Goal: Task Accomplishment & Management: Manage account settings

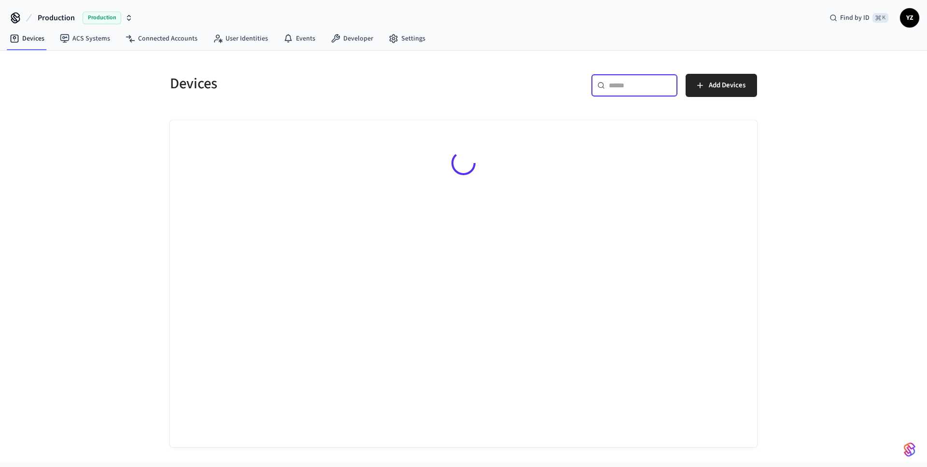
click at [650, 81] on input "text" at bounding box center [640, 86] width 63 height 10
paste input "**********"
type input "**********"
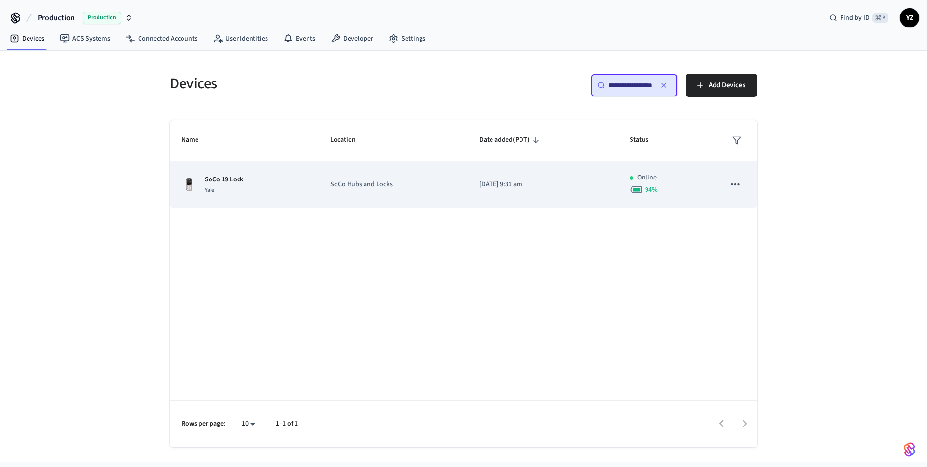
click at [267, 183] on div "SoCo 19 Lock Yale" at bounding box center [245, 185] width 126 height 20
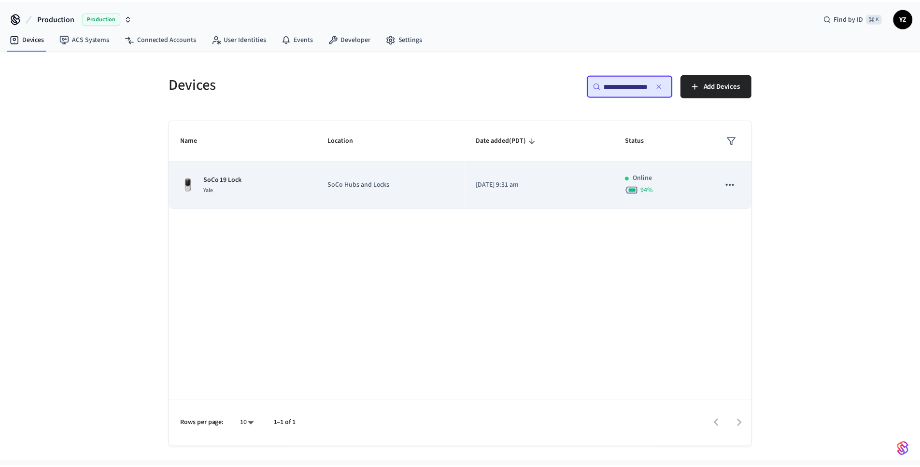
scroll to position [0, 0]
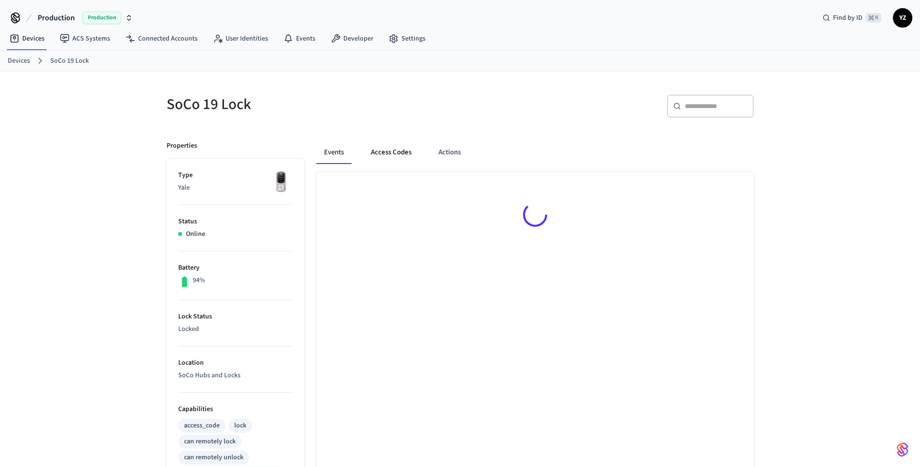
click at [397, 152] on button "Access Codes" at bounding box center [391, 152] width 56 height 23
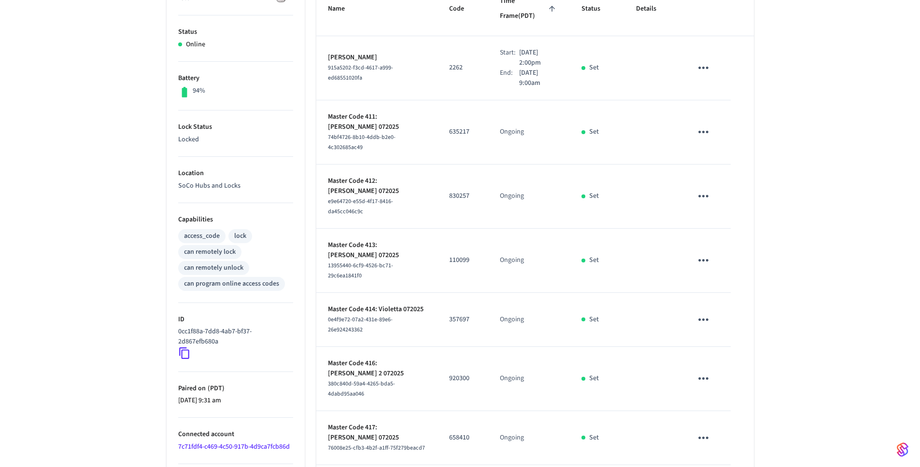
scroll to position [382, 0]
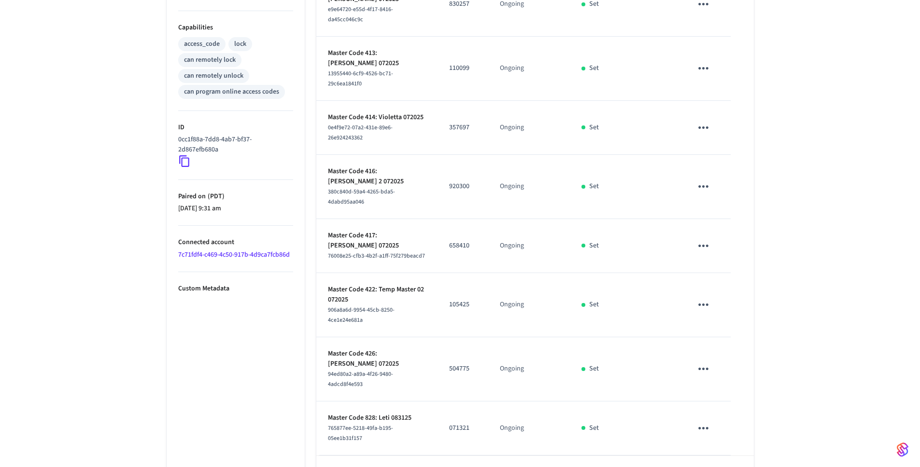
click at [216, 285] on p "Custom Metadata" at bounding box center [235, 289] width 115 height 10
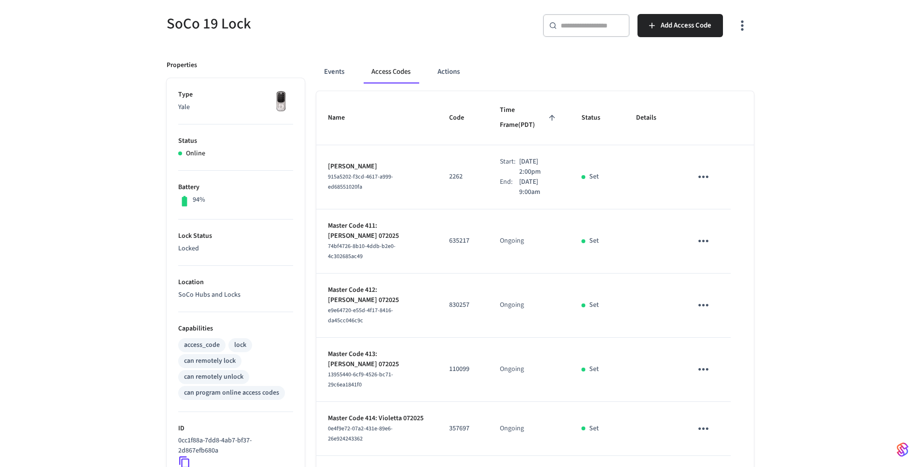
scroll to position [79, 0]
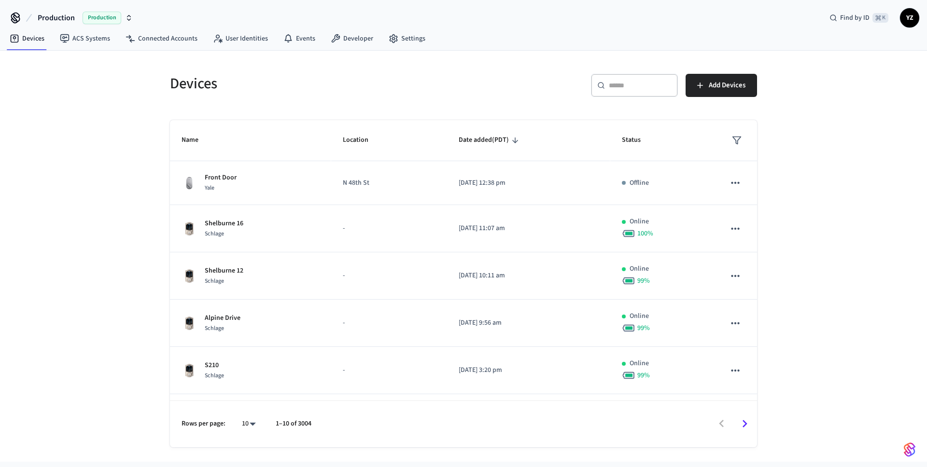
click at [615, 88] on input "text" at bounding box center [640, 86] width 63 height 10
paste input "**********"
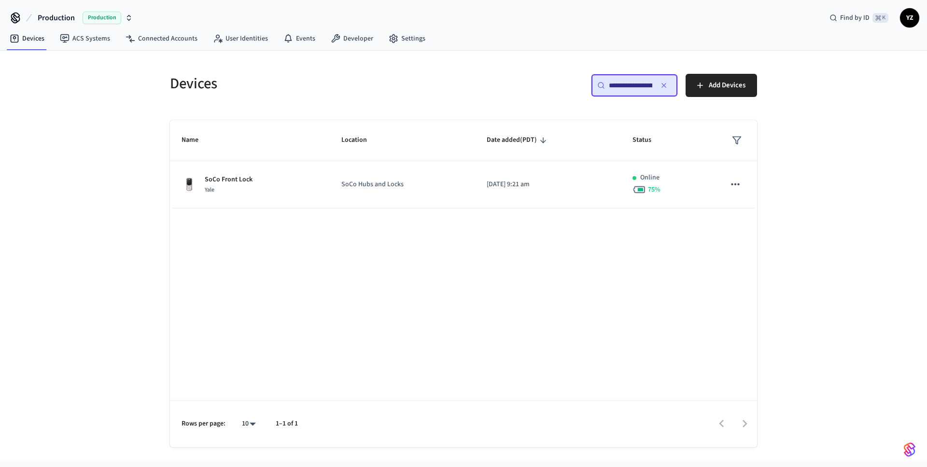
scroll to position [0, 71]
type input "**********"
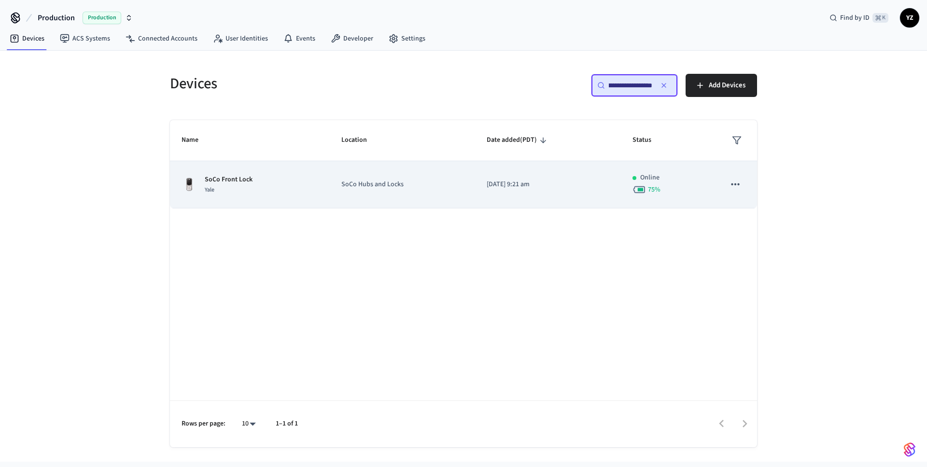
click at [325, 195] on td "SoCo Front Lock Yale" at bounding box center [250, 184] width 160 height 47
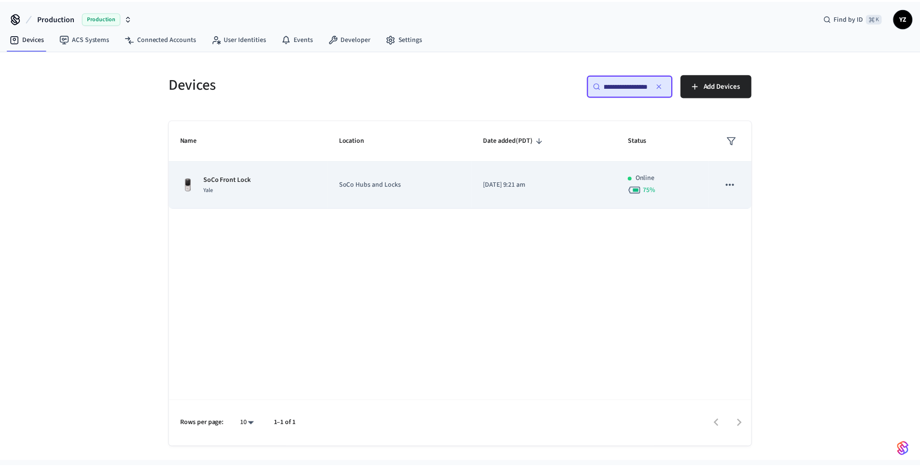
scroll to position [0, 0]
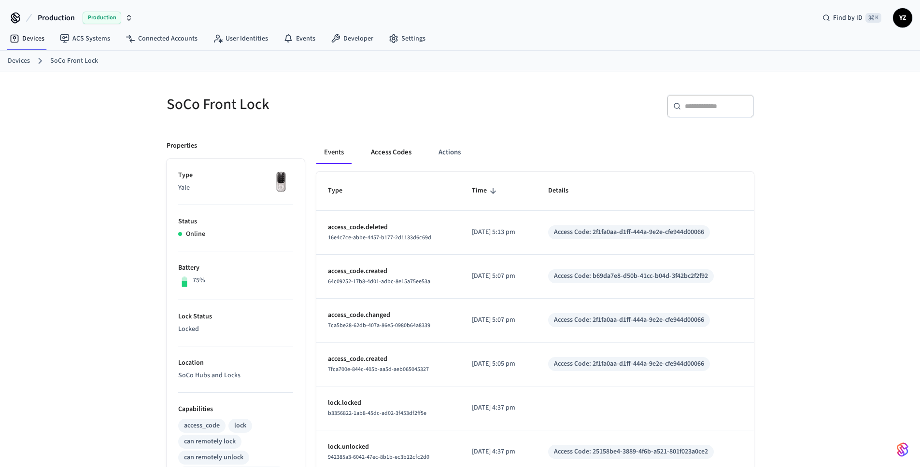
click at [389, 152] on button "Access Codes" at bounding box center [391, 152] width 56 height 23
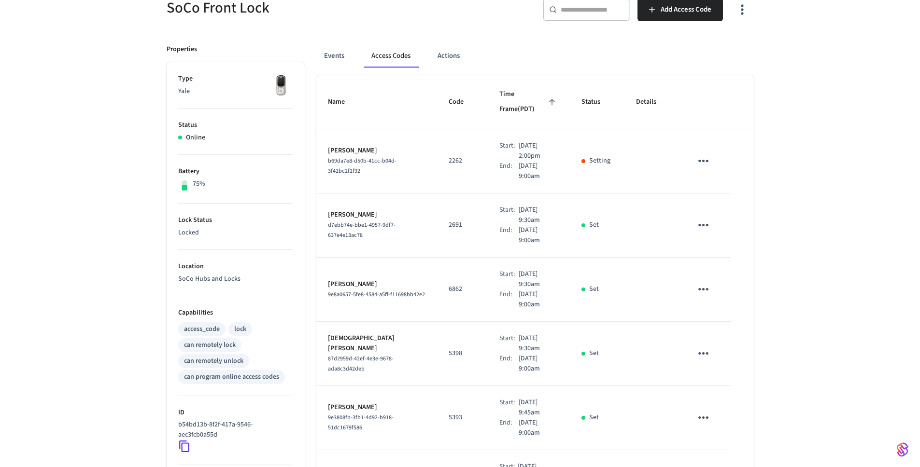
scroll to position [98, 0]
click at [703, 159] on icon "sticky table" at bounding box center [703, 160] width 10 height 2
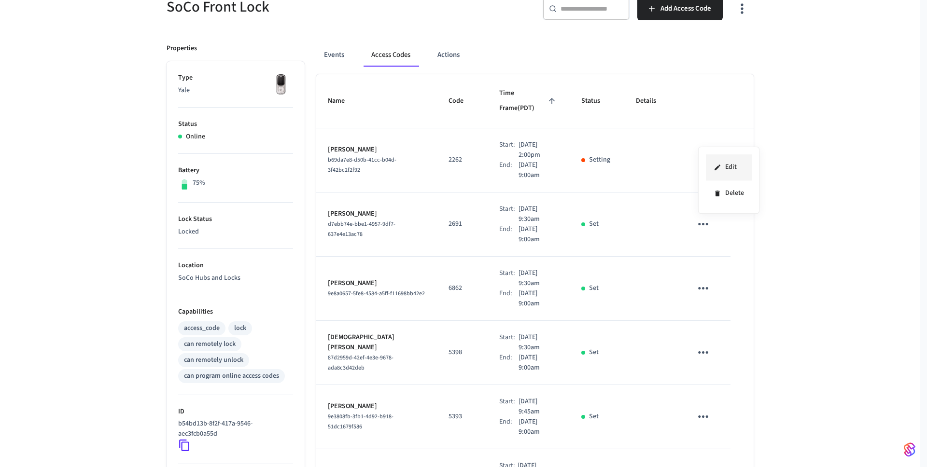
click at [718, 161] on li "Edit" at bounding box center [729, 168] width 46 height 26
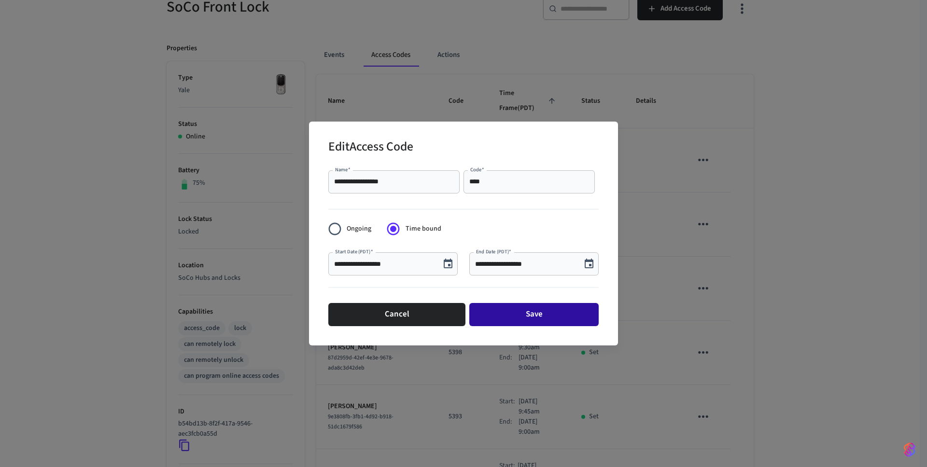
click at [516, 315] on button "Save" at bounding box center [533, 314] width 129 height 23
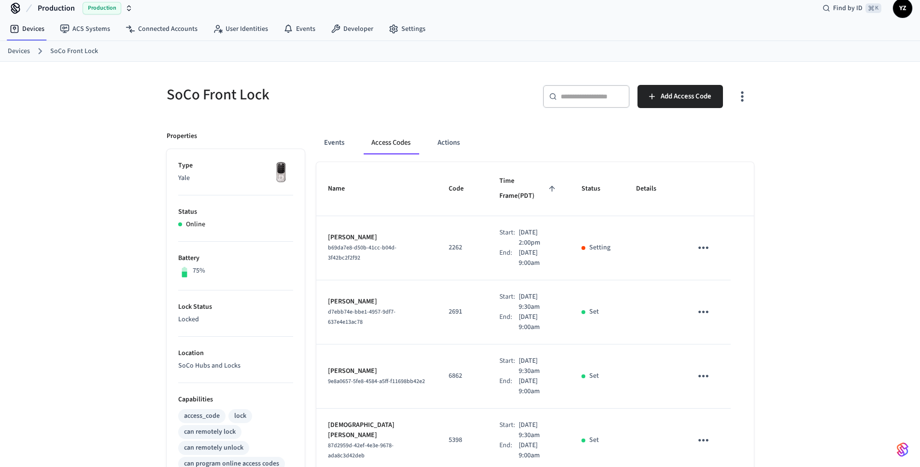
scroll to position [4, 0]
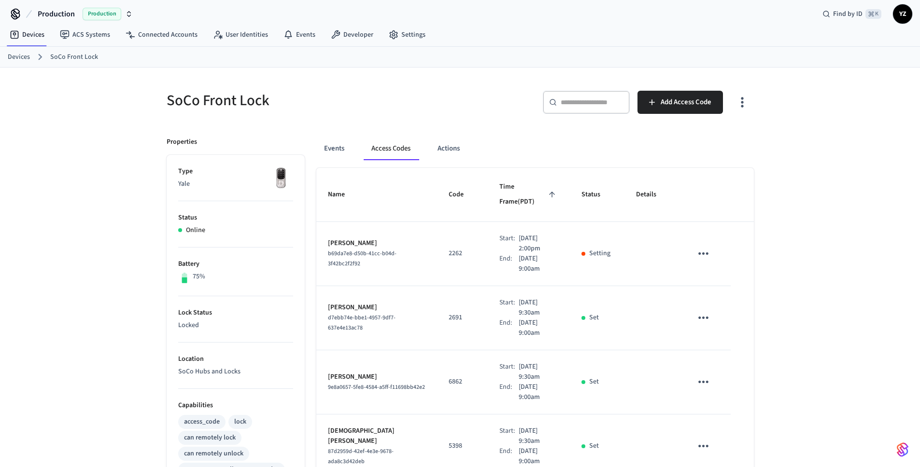
click at [406, 256] on td "[PERSON_NAME] b69da7e8-d50b-41cc-b04d-3f42bc2f2f92" at bounding box center [376, 254] width 121 height 64
click at [451, 146] on button "Actions" at bounding box center [449, 148] width 38 height 23
